Goal: Navigation & Orientation: Find specific page/section

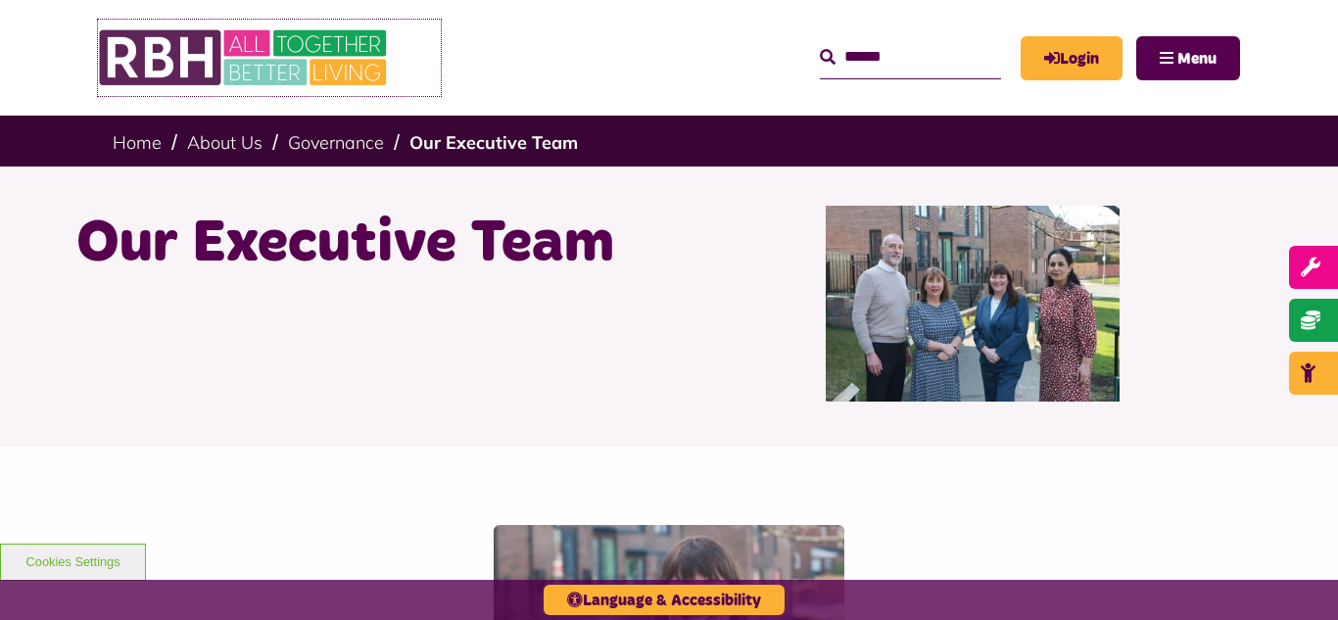
click at [246, 50] on img at bounding box center [245, 58] width 294 height 76
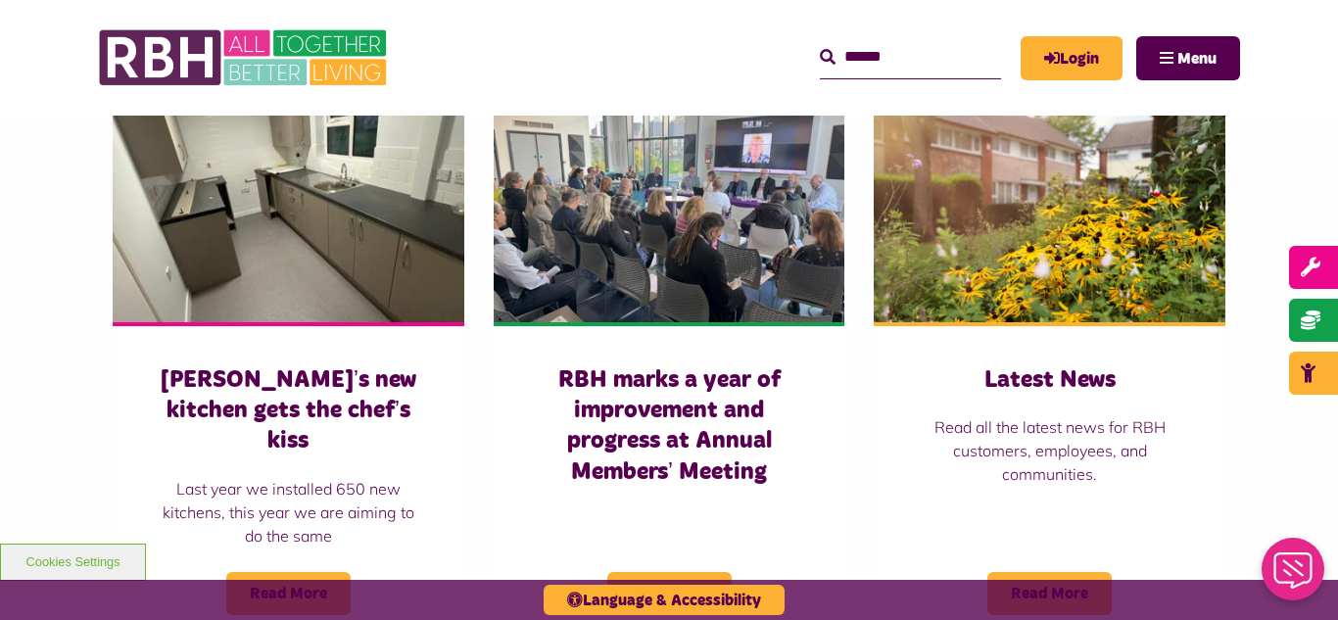
scroll to position [1371, 0]
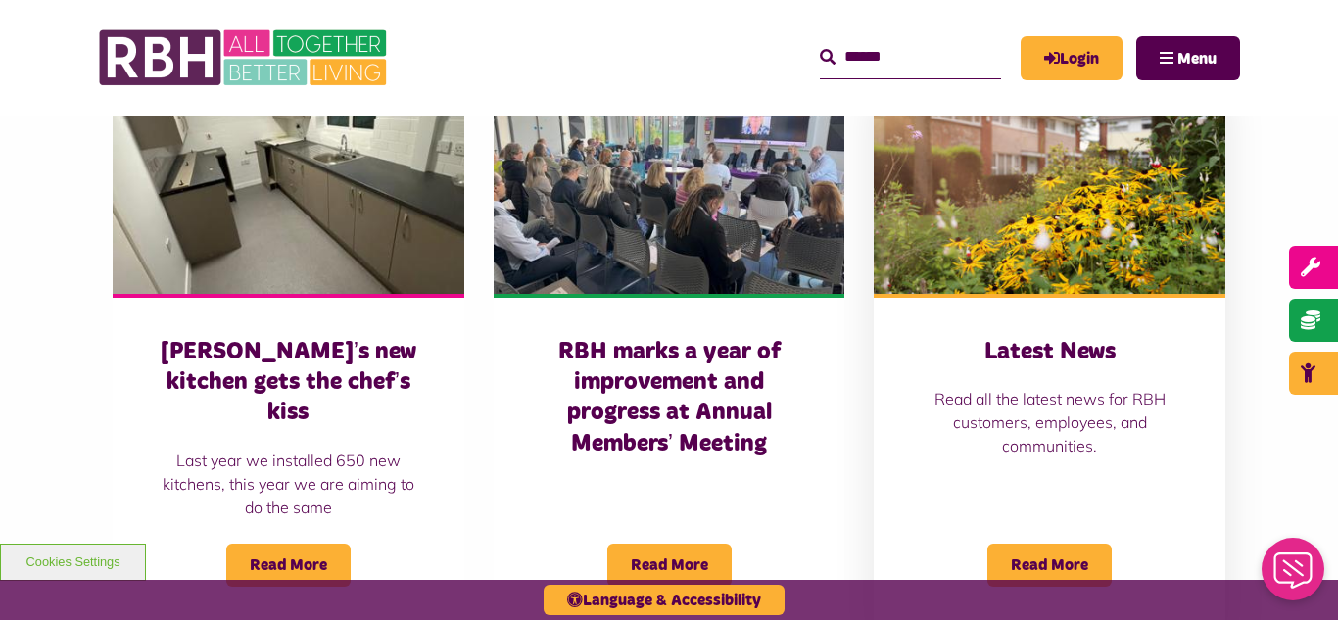
click at [1028, 236] on img at bounding box center [1050, 183] width 352 height 219
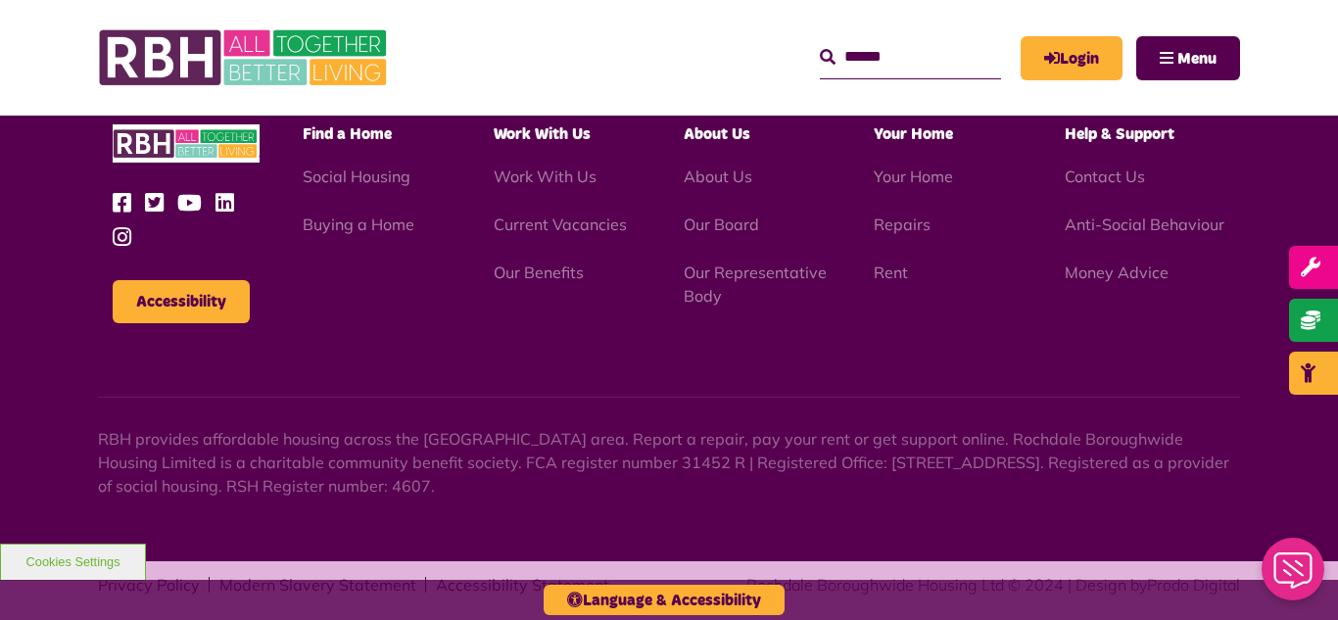
scroll to position [2787, 0]
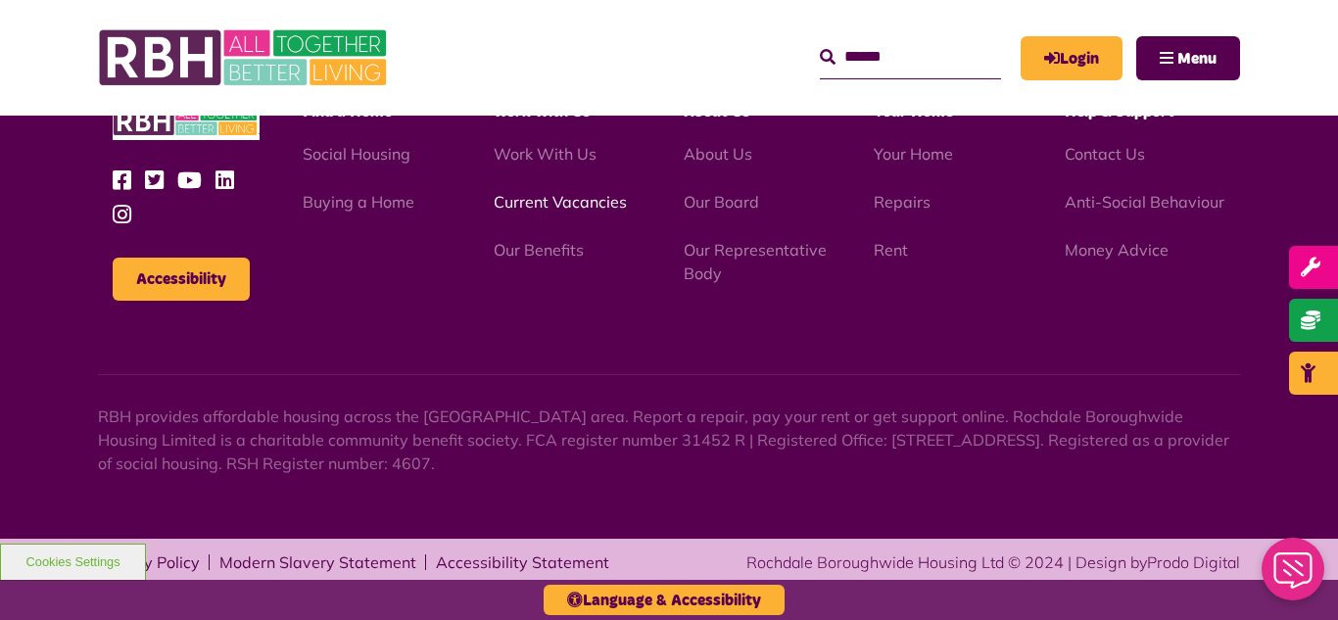
click at [547, 201] on link "Current Vacancies" at bounding box center [560, 202] width 133 height 20
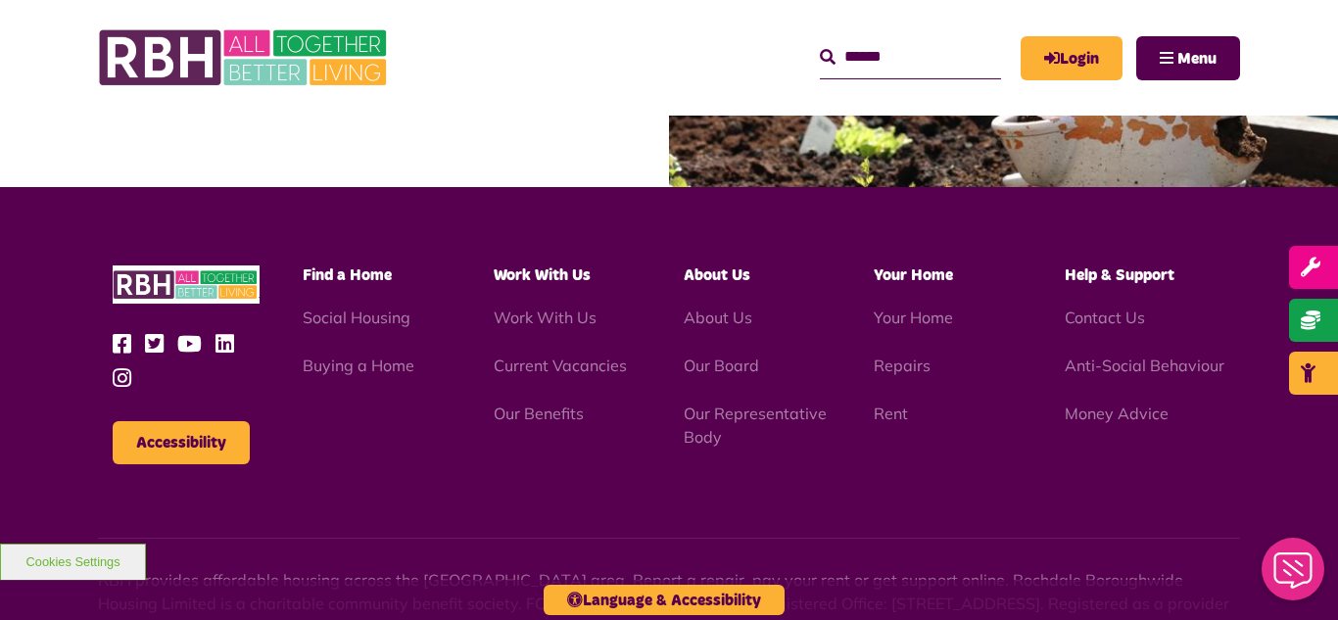
scroll to position [1862, 0]
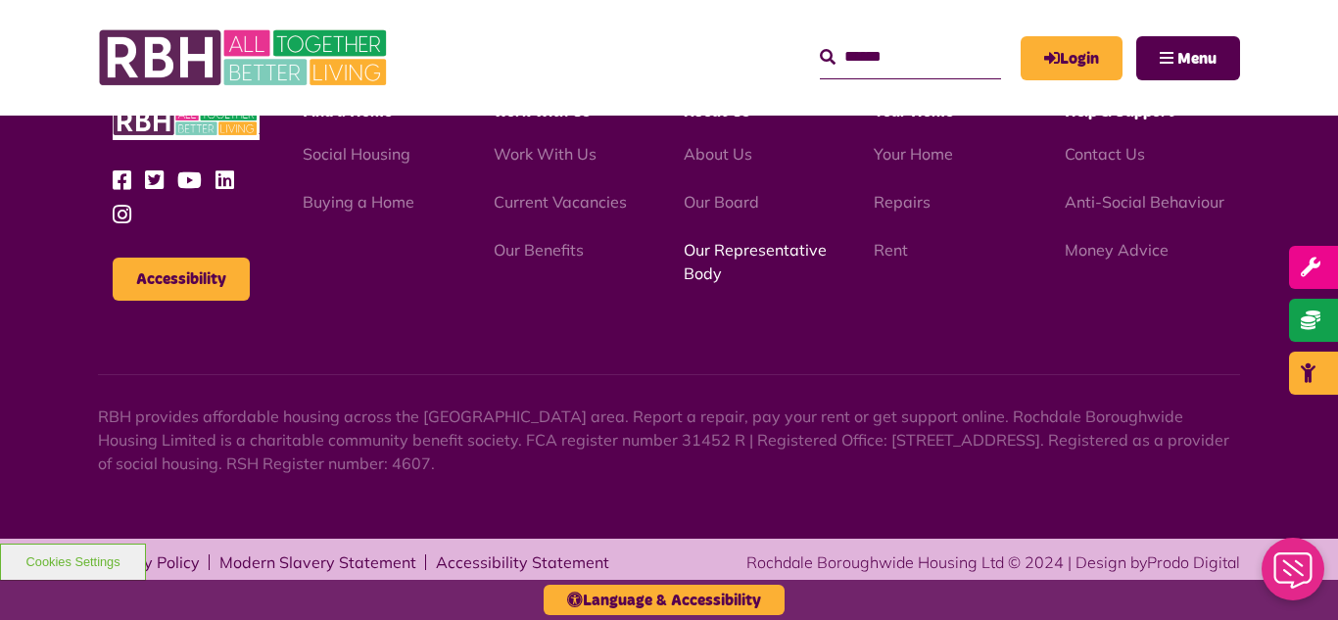
click at [723, 247] on link "Our Representative Body" at bounding box center [755, 261] width 143 height 43
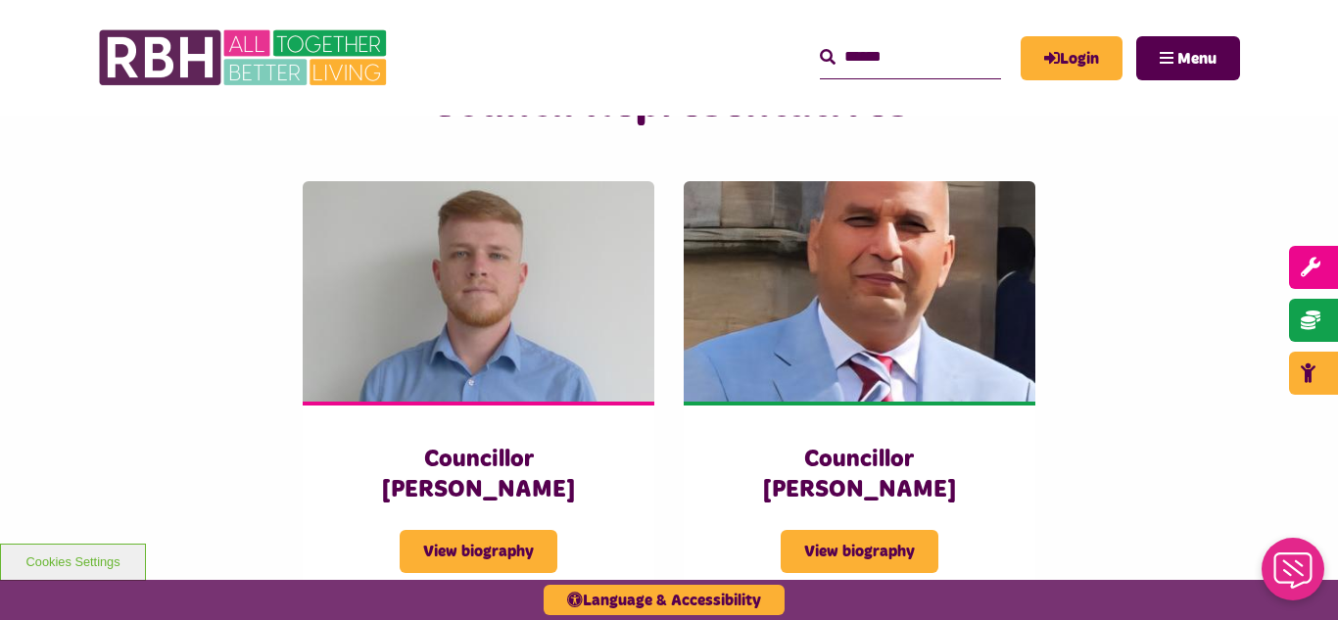
scroll to position [5133, 0]
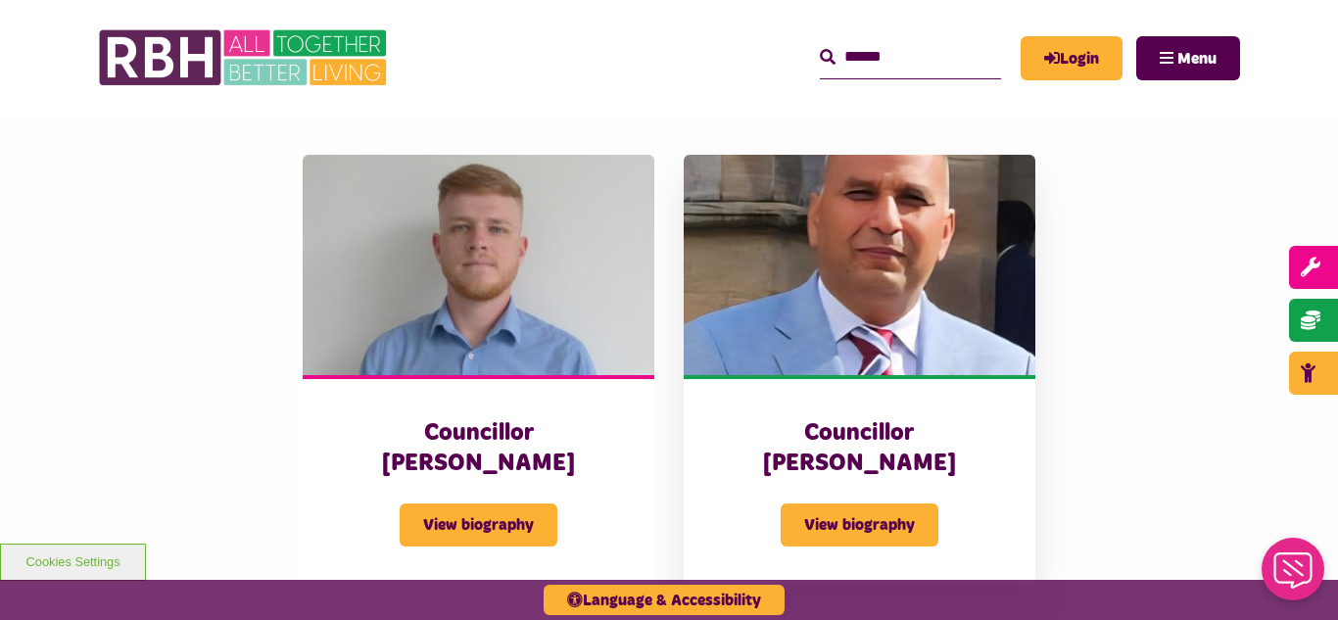
click at [830, 184] on img at bounding box center [860, 264] width 352 height 219
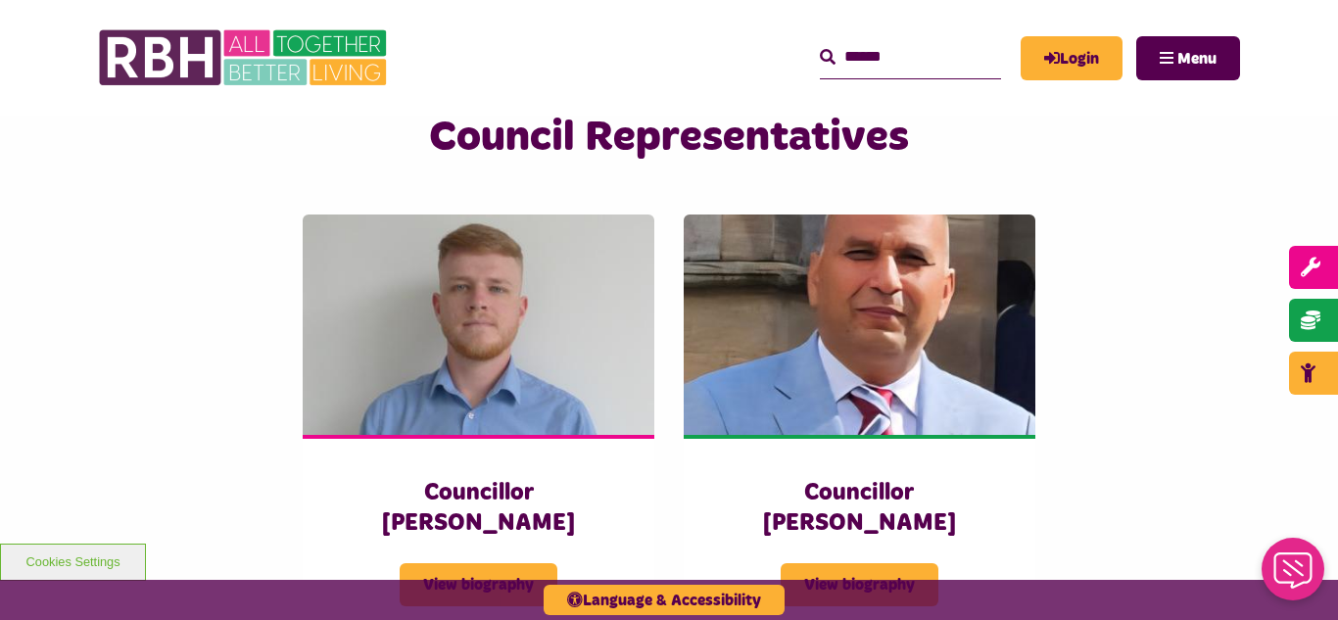
scroll to position [5073, 0]
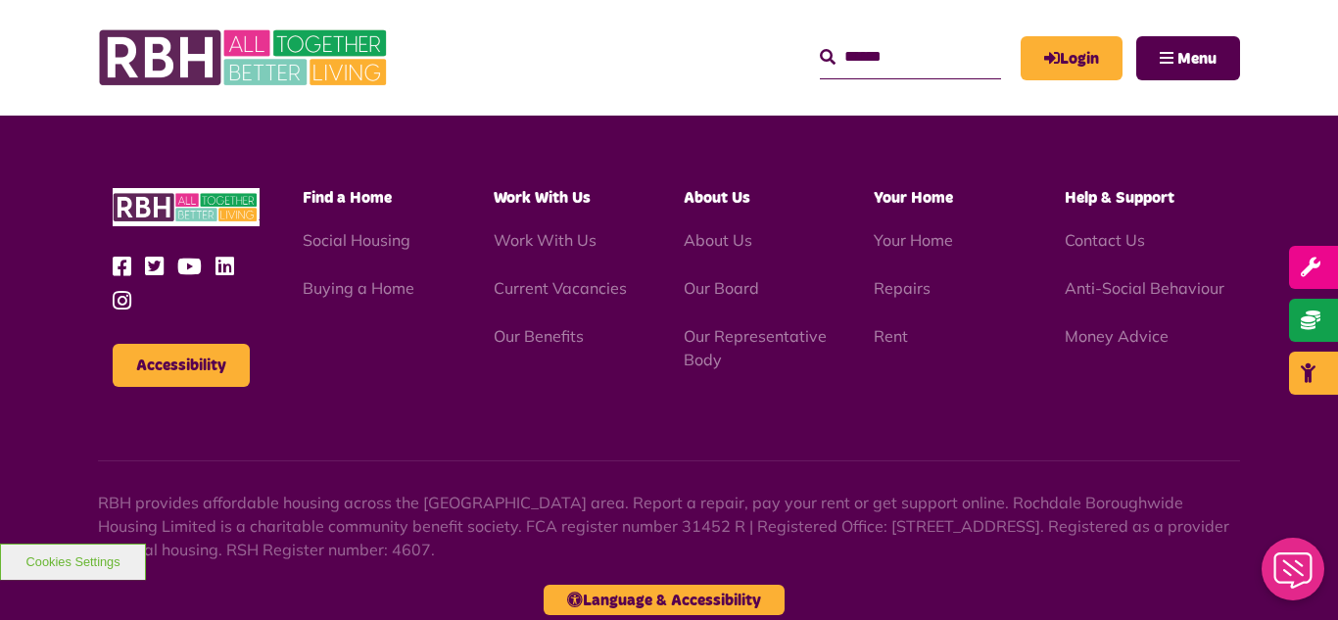
scroll to position [1862, 0]
